Goal: Find specific page/section: Find specific page/section

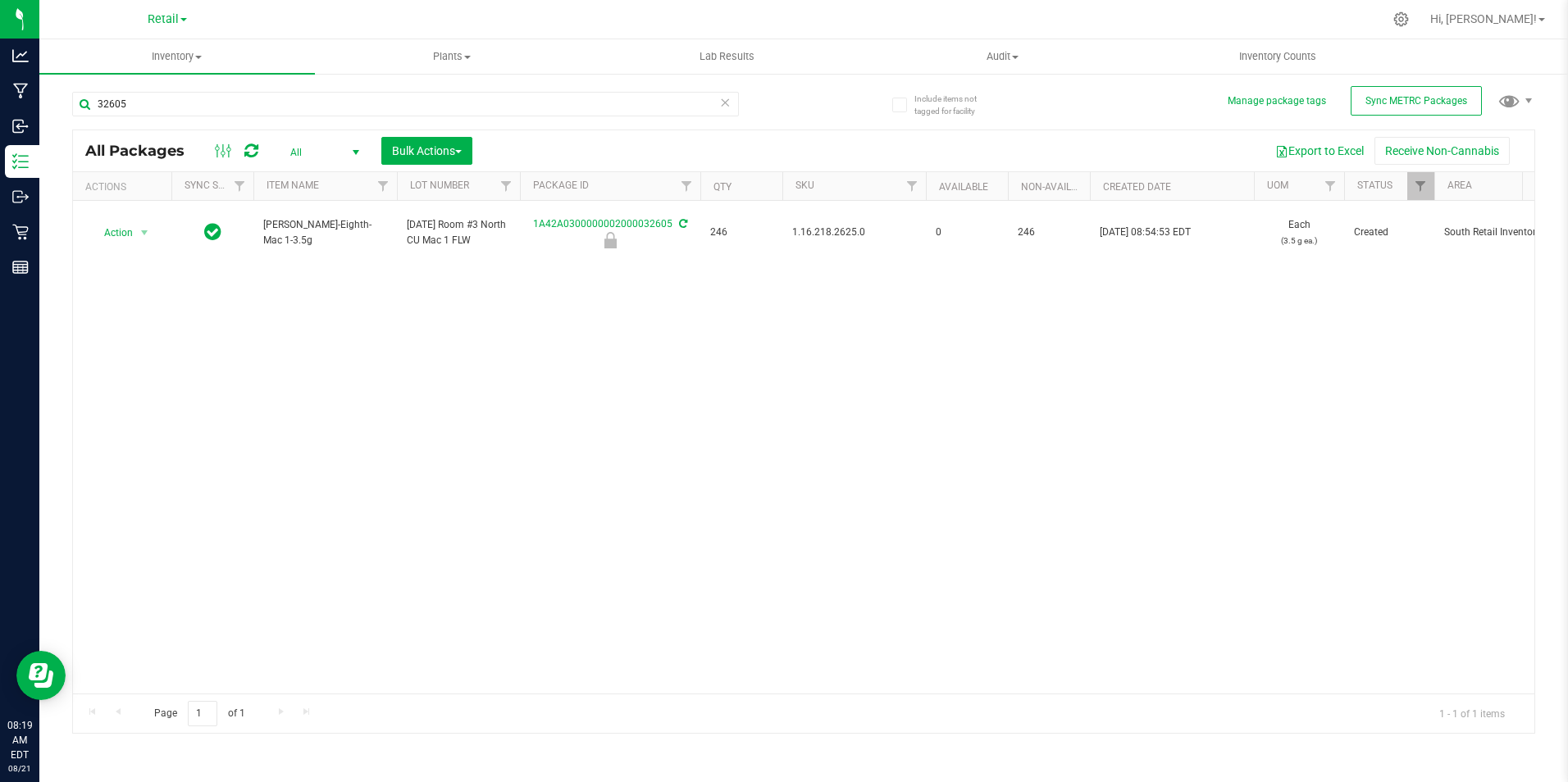
click at [187, 22] on div "Retail" at bounding box center [167, 19] width 240 height 26
click at [168, 107] on input "32605" at bounding box center [406, 104] width 667 height 25
click at [171, 107] on input "32605" at bounding box center [406, 104] width 667 height 25
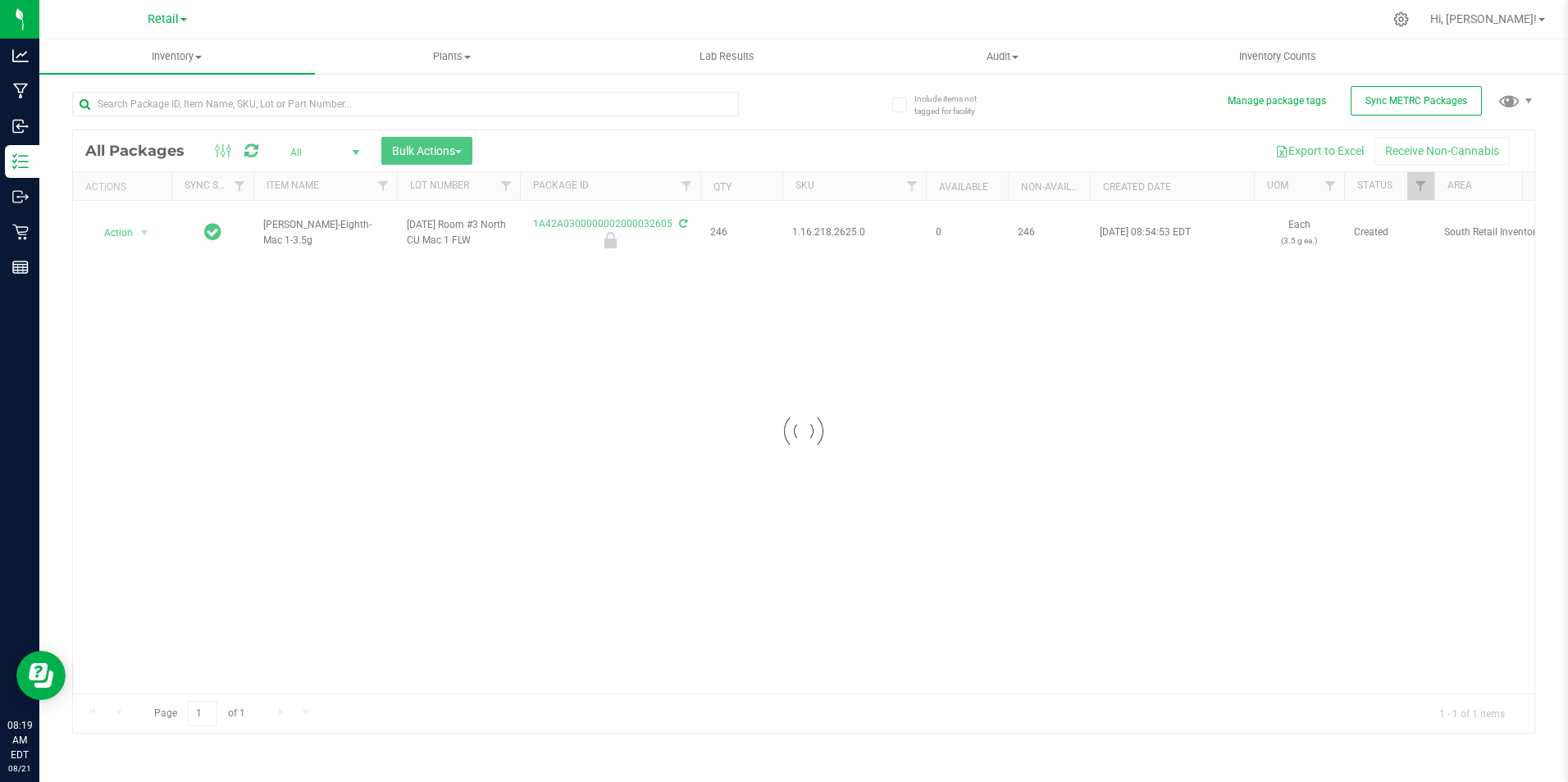
click at [186, 18] on span at bounding box center [183, 20] width 7 height 3
click at [174, 53] on link "Cultivation" at bounding box center [167, 57] width 240 height 22
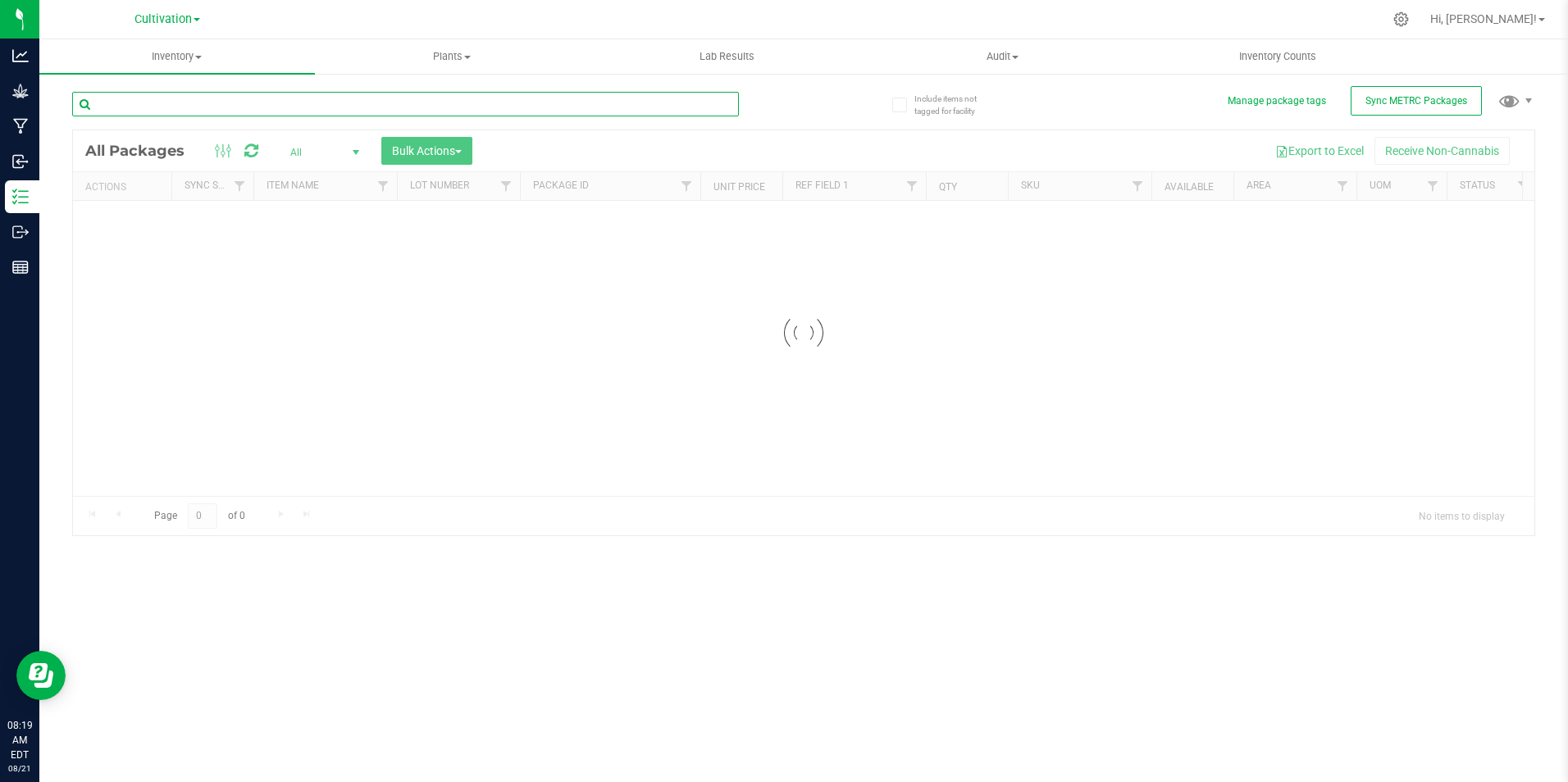
click at [357, 109] on input "text" at bounding box center [406, 104] width 667 height 25
